Goal: Find specific page/section: Find specific page/section

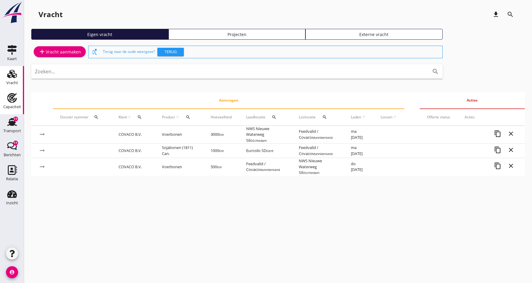
click at [12, 105] on div "Capaciteit" at bounding box center [12, 107] width 18 height 8
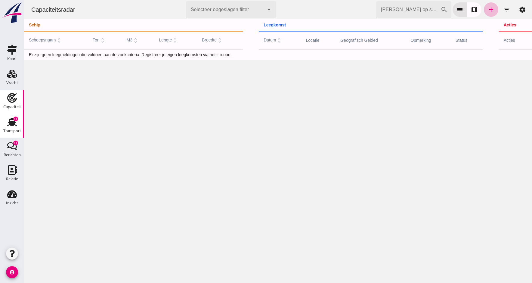
click at [11, 129] on div "Transport" at bounding box center [12, 131] width 18 height 8
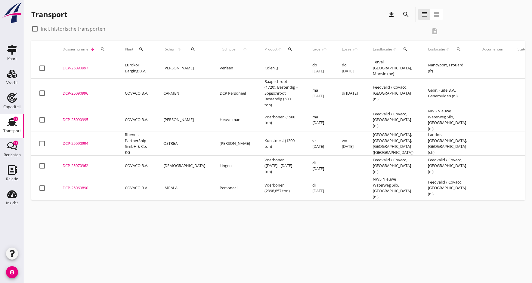
click at [74, 68] on div "DCP-25090997" at bounding box center [87, 68] width 48 height 6
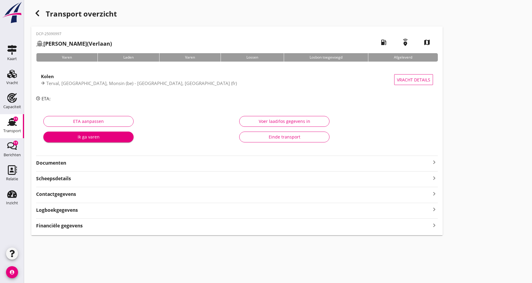
click at [49, 165] on strong "Documenten" at bounding box center [233, 163] width 394 height 7
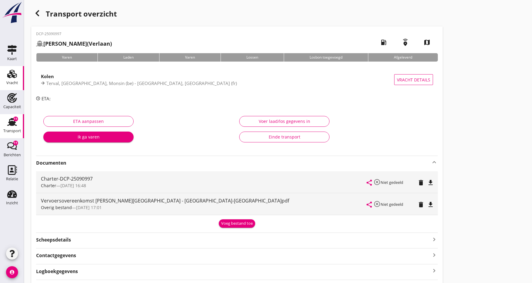
click at [13, 80] on div "Vracht" at bounding box center [12, 83] width 12 height 8
